Goal: Information Seeking & Learning: Learn about a topic

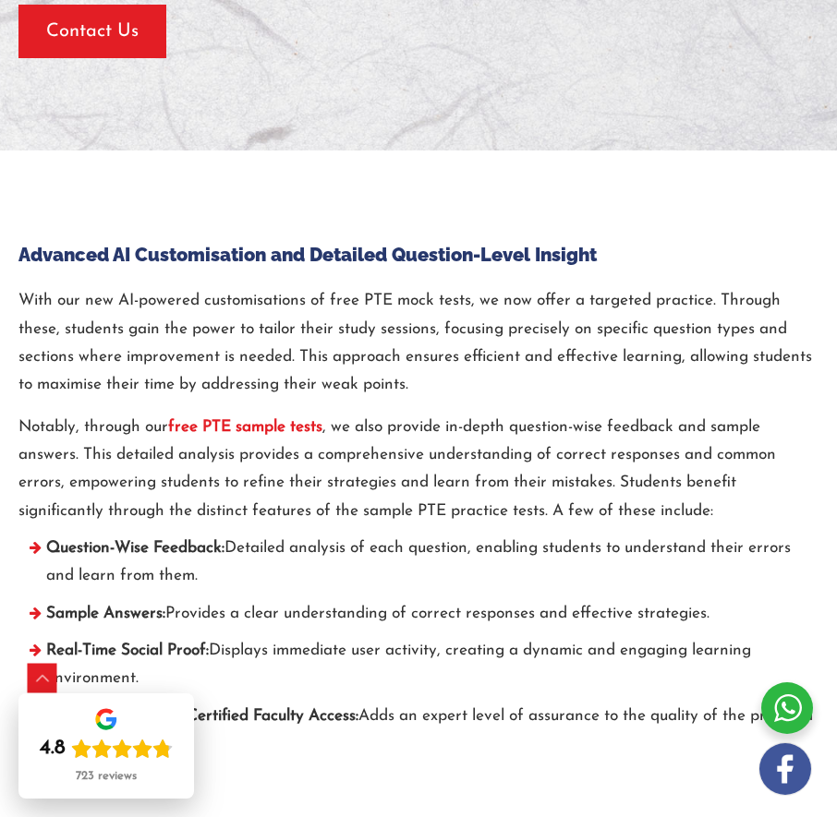
scroll to position [6834, 0]
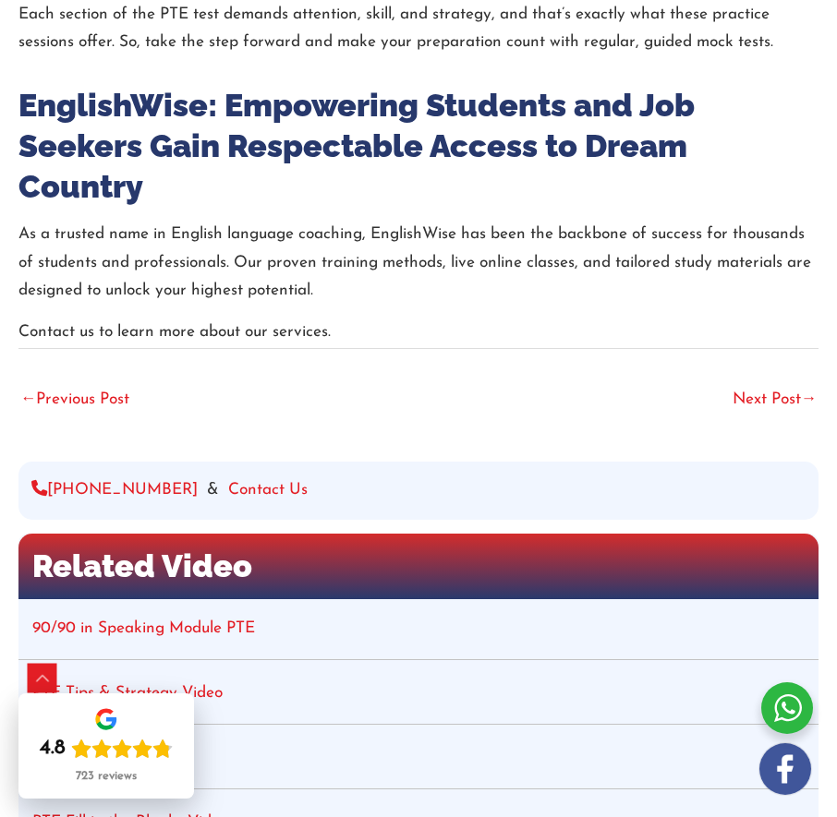
scroll to position [4433, 0]
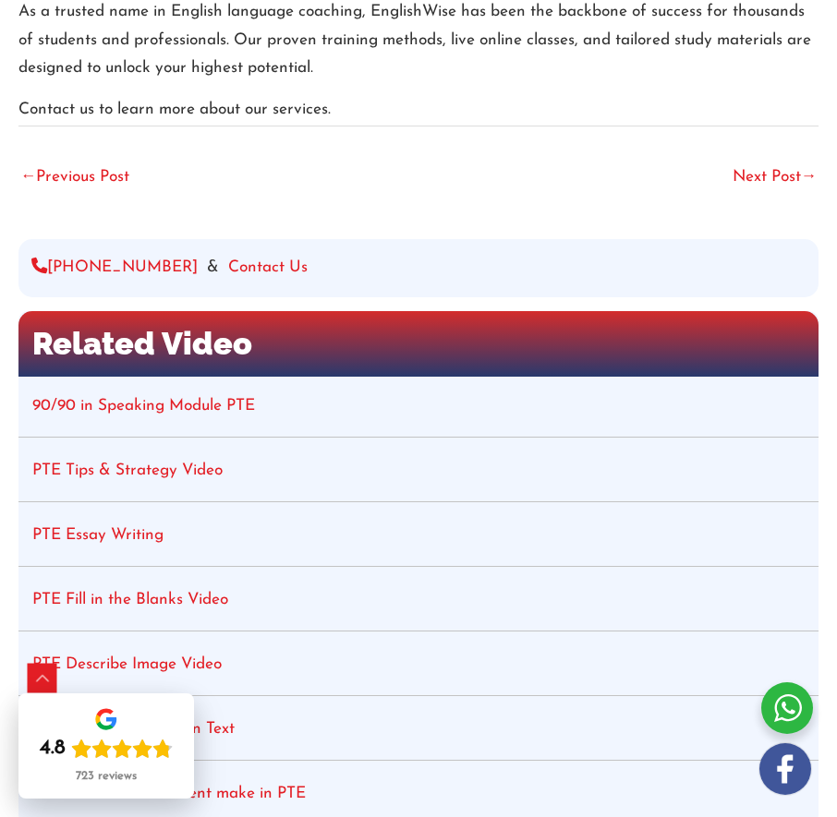
click at [121, 527] on link "PTE Essay Writing" at bounding box center [97, 535] width 131 height 16
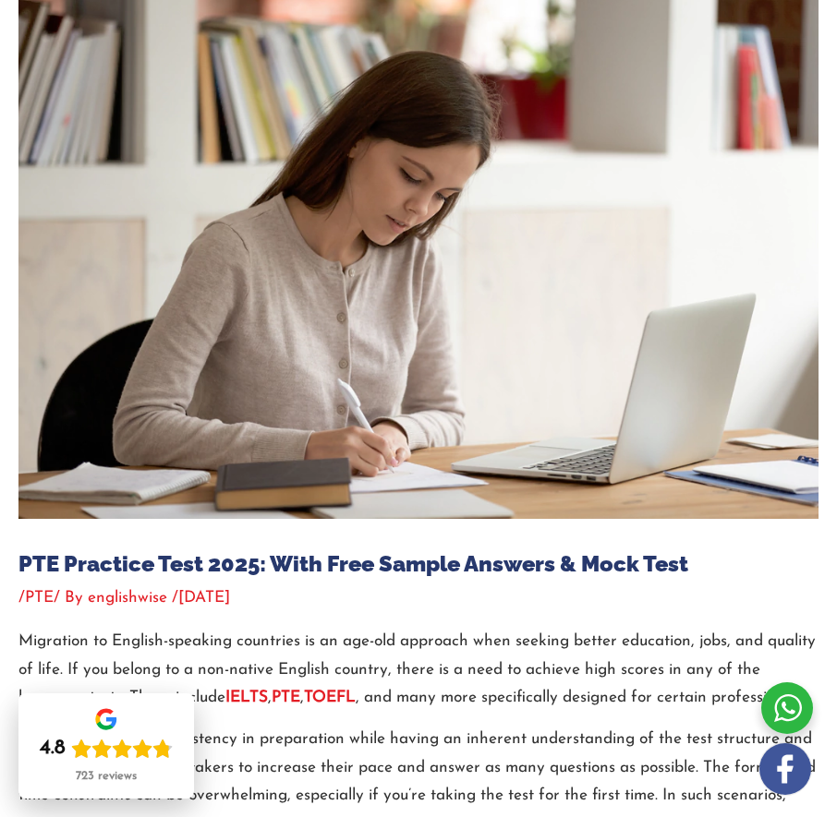
scroll to position [0, 0]
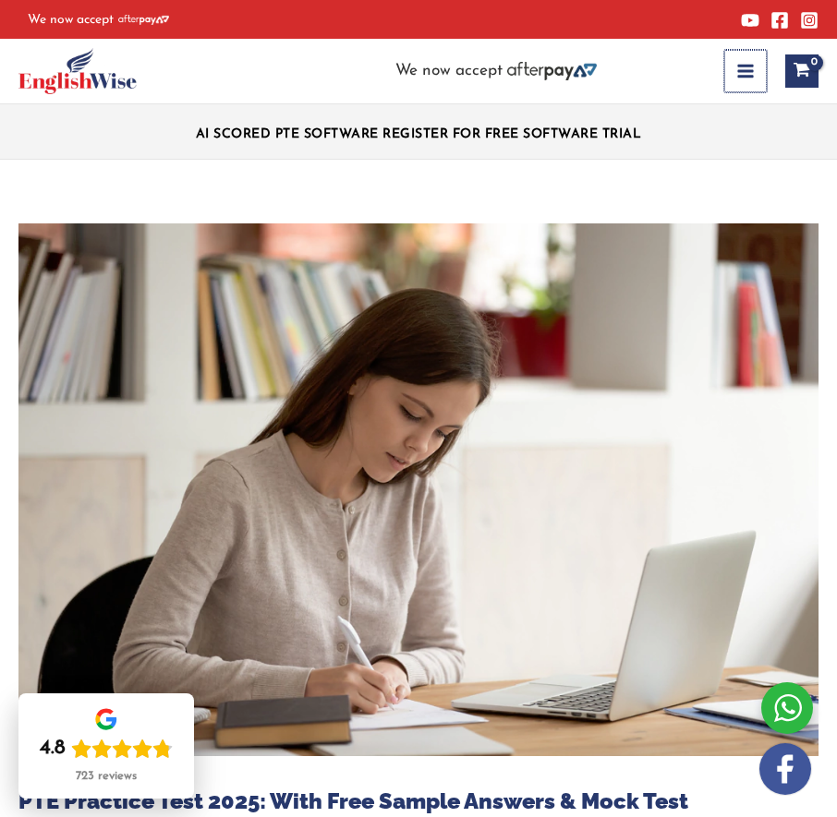
click at [727, 73] on button "Main Menu" at bounding box center [745, 71] width 42 height 42
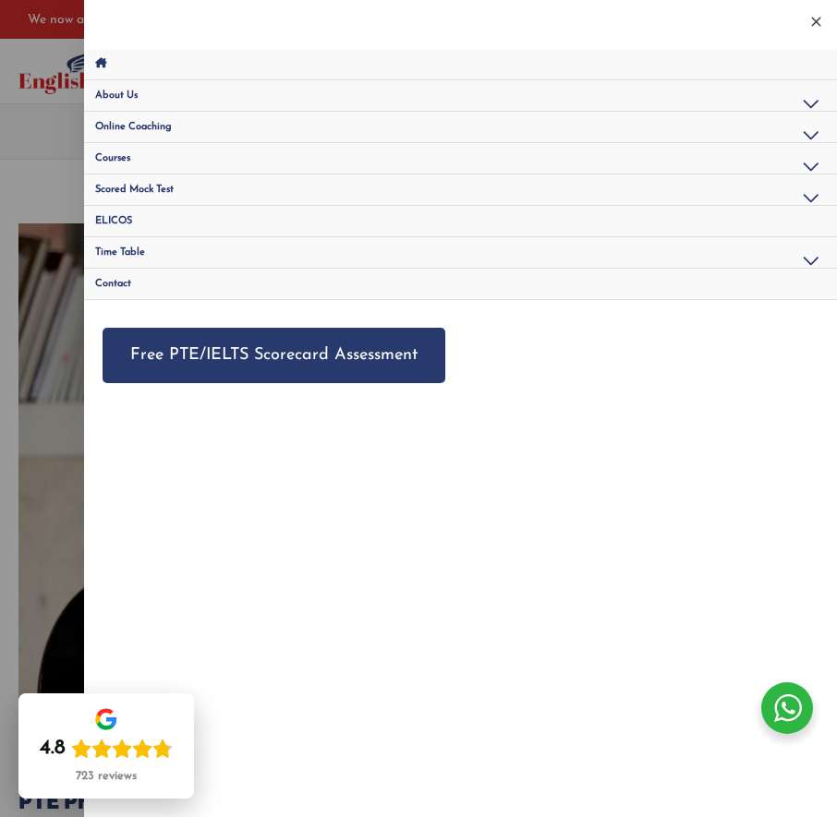
click at [189, 192] on link "Scored Mock Test" at bounding box center [460, 190] width 753 height 31
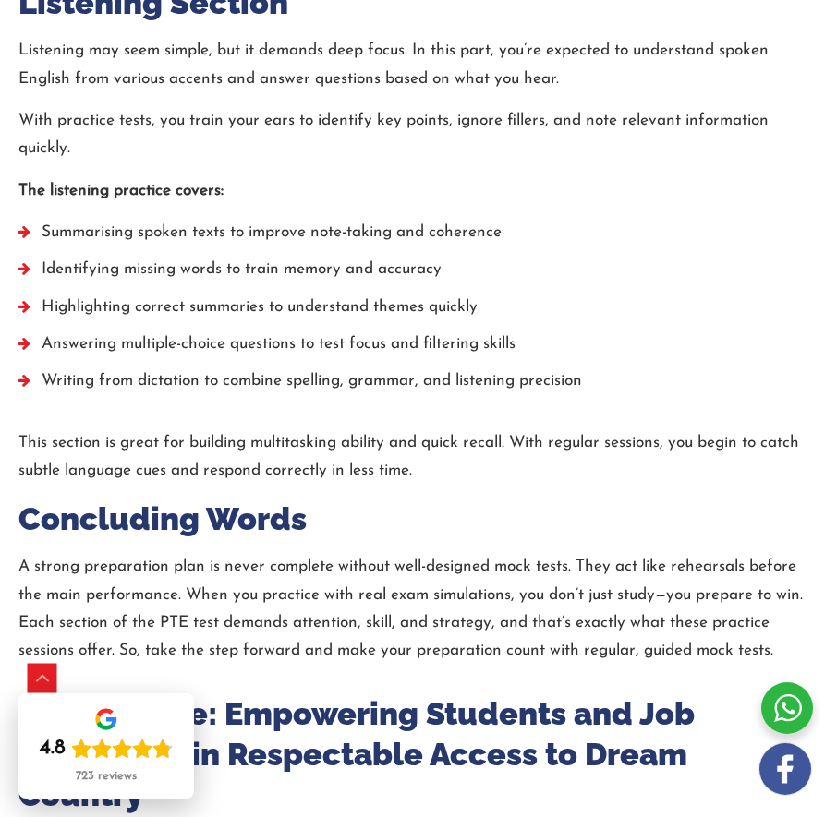
scroll to position [4248, 0]
